Goal: Navigation & Orientation: Find specific page/section

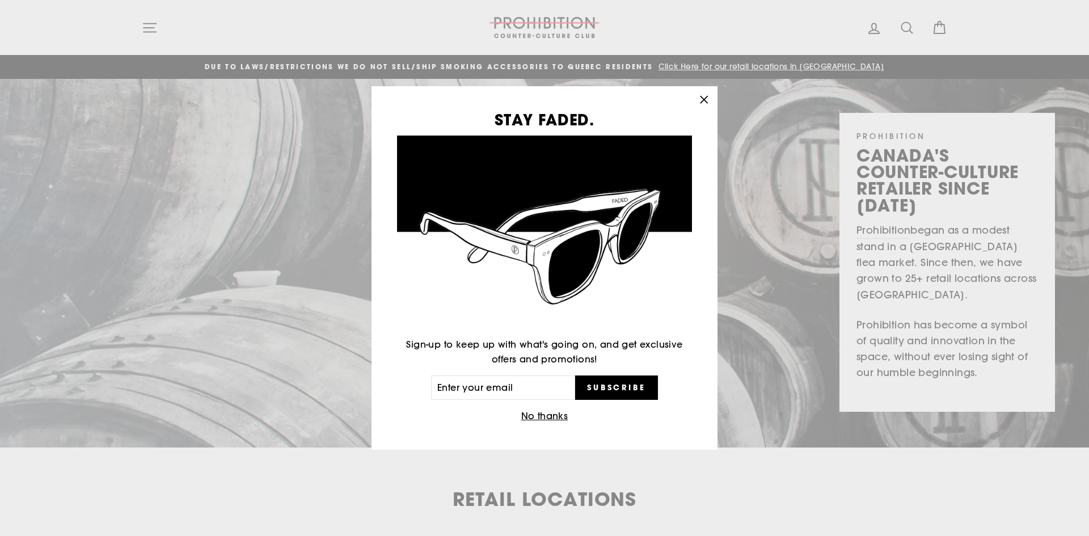
click at [700, 101] on icon "button" at bounding box center [704, 100] width 16 height 16
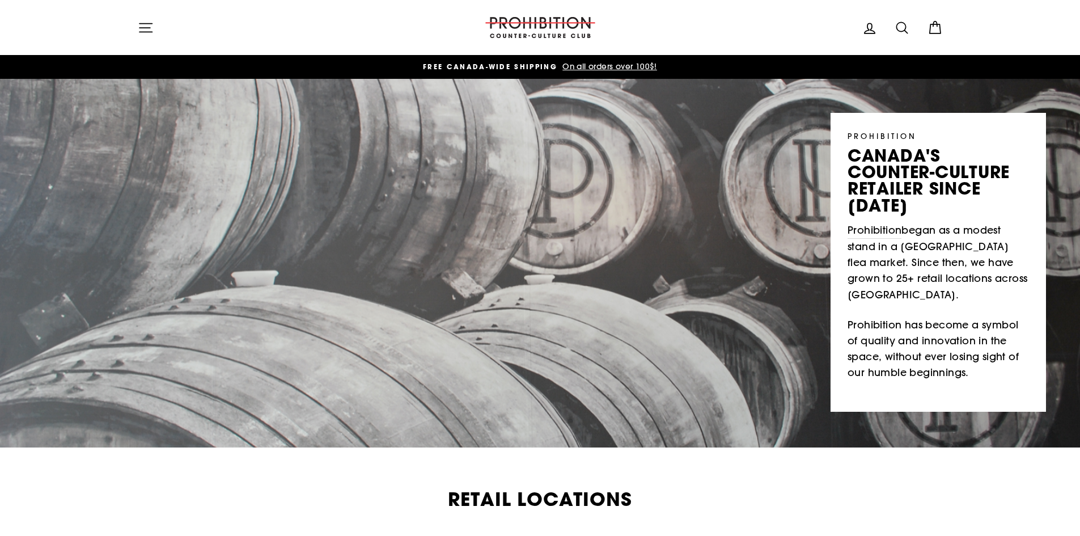
click at [723, 241] on div "PROHIBITION canada's counter-culture retailer since [DATE] Prohibition began as…" at bounding box center [540, 245] width 1080 height 333
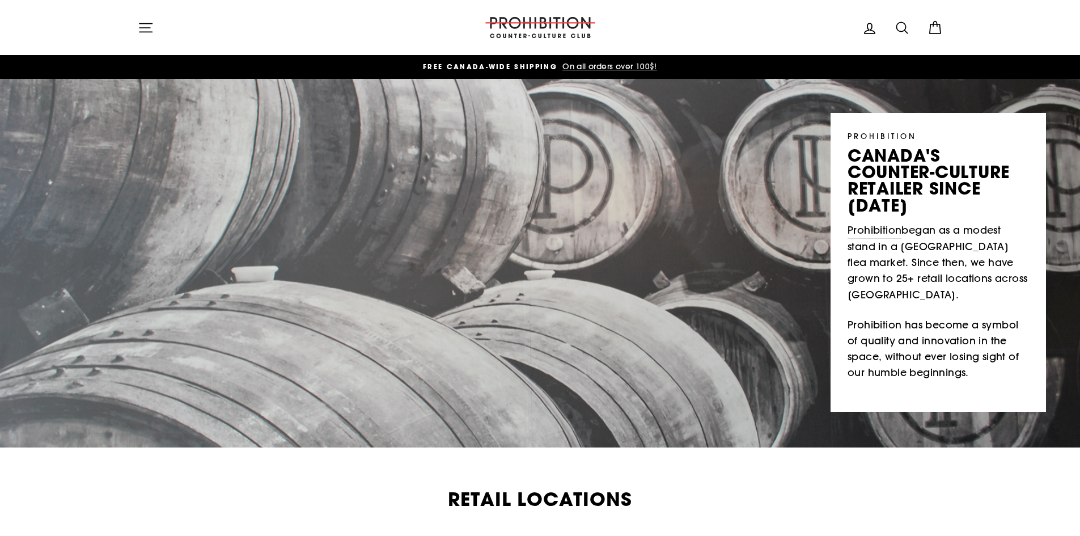
click at [145, 33] on icon "button" at bounding box center [146, 28] width 16 height 16
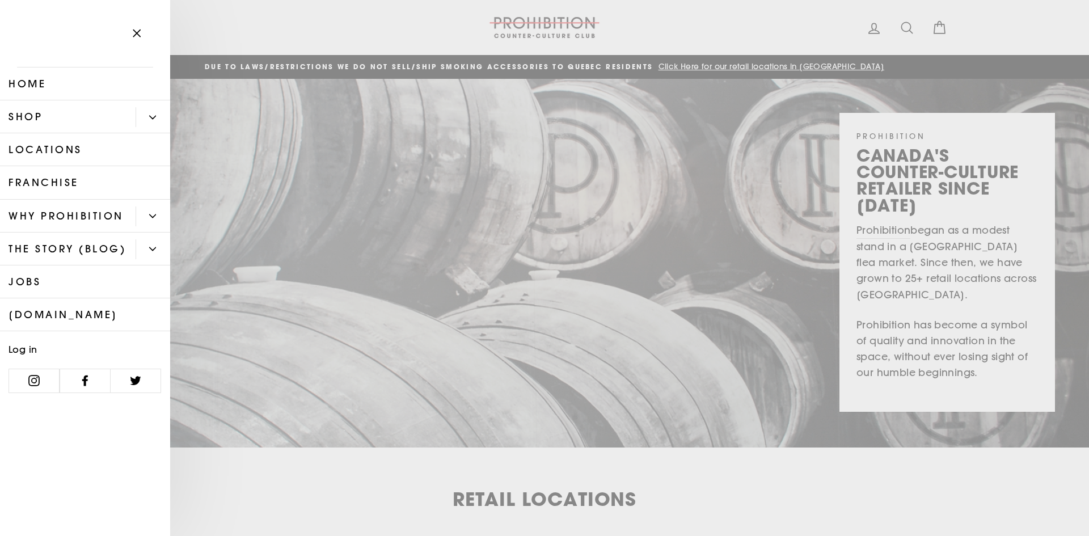
click at [61, 149] on link "Locations" at bounding box center [85, 149] width 170 height 33
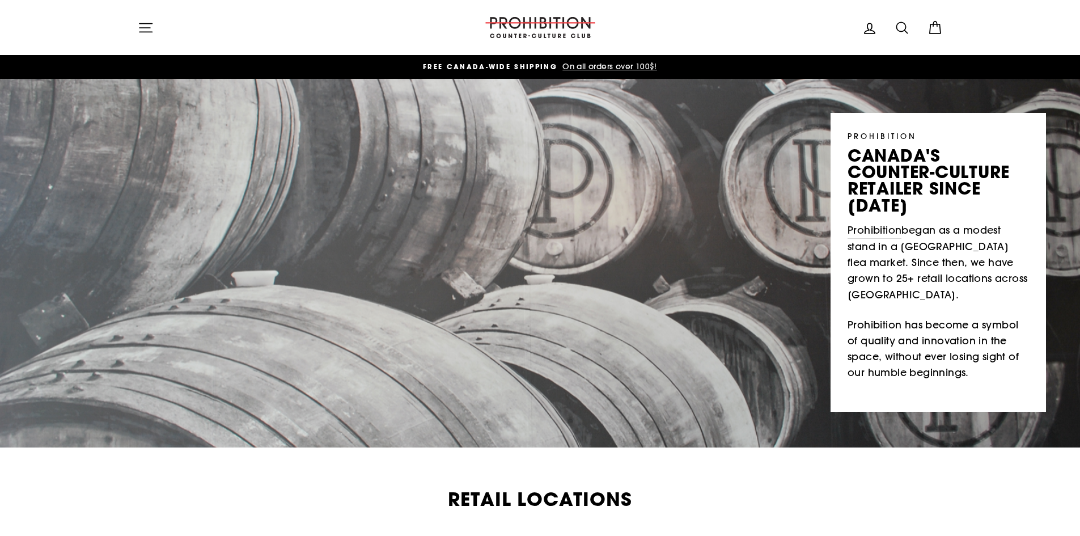
click at [145, 22] on icon "button" at bounding box center [146, 28] width 16 height 16
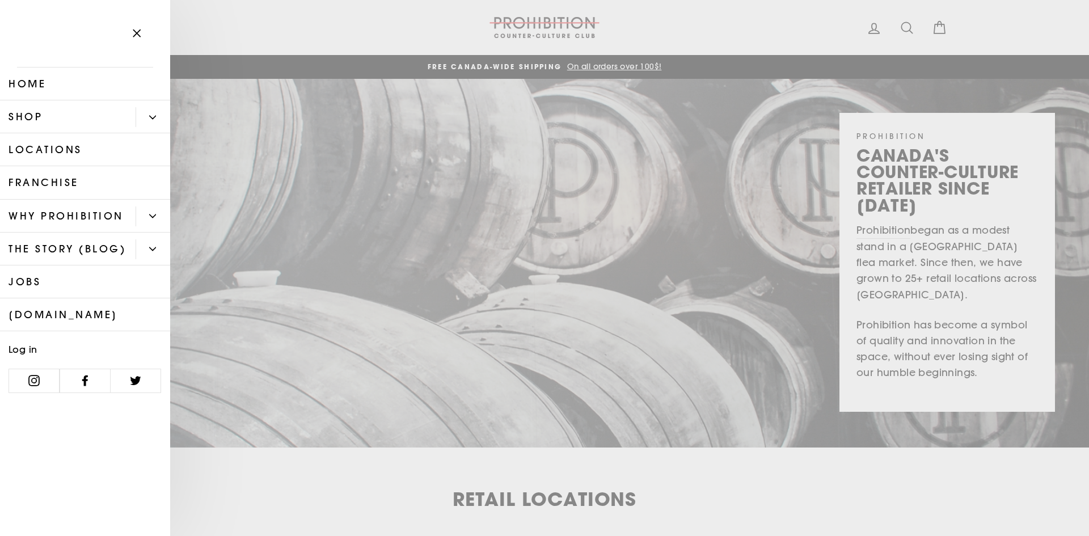
click at [94, 79] on link "Home" at bounding box center [85, 83] width 170 height 33
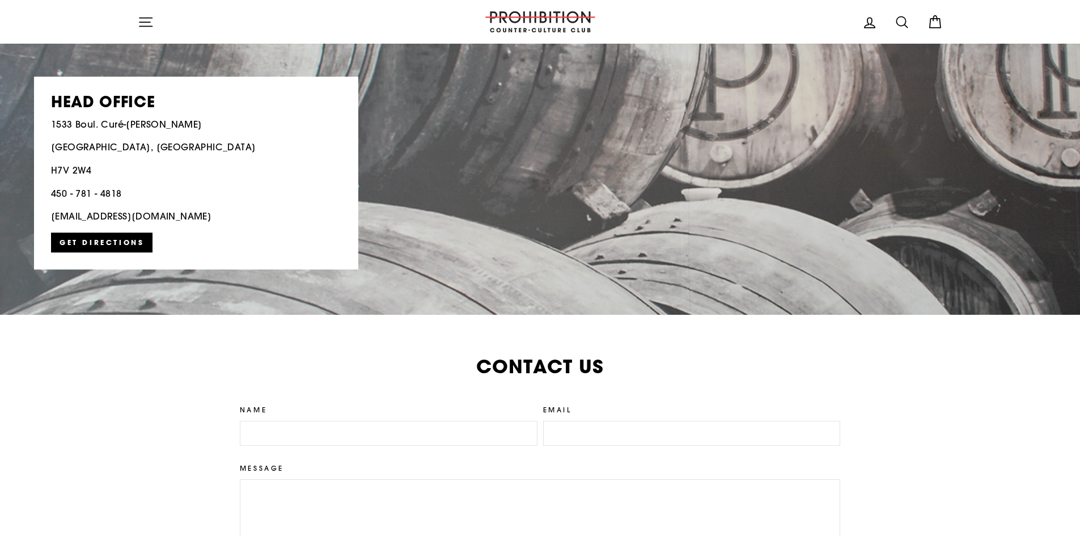
scroll to position [2325, 0]
